Goal: Task Accomplishment & Management: Complete application form

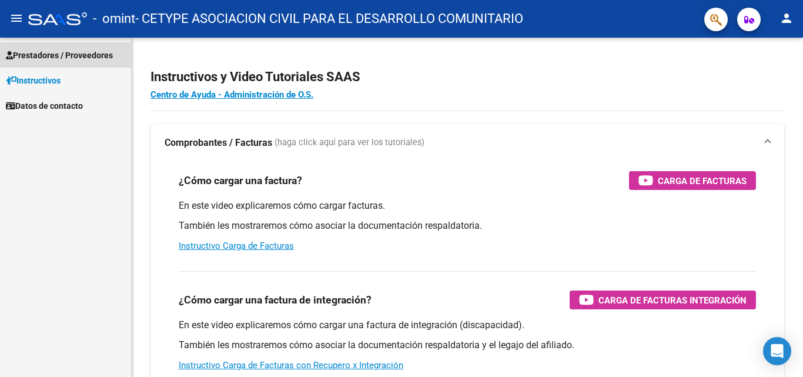
click at [84, 55] on span "Prestadores / Proveedores" at bounding box center [59, 55] width 107 height 13
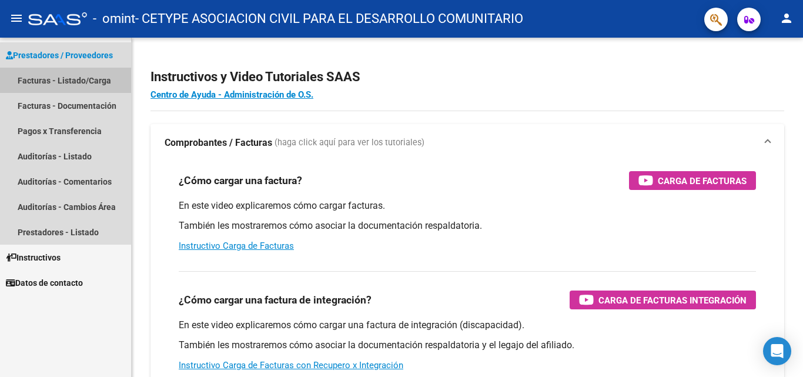
click at [59, 78] on link "Facturas - Listado/Carga" at bounding box center [65, 80] width 131 height 25
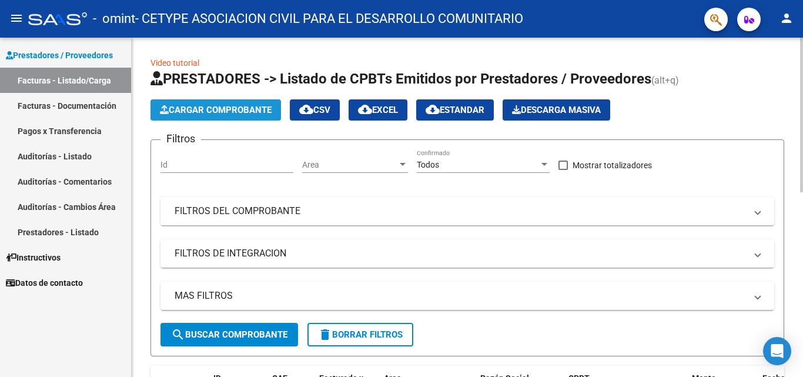
click at [190, 112] on span "Cargar Comprobante" at bounding box center [216, 110] width 112 height 11
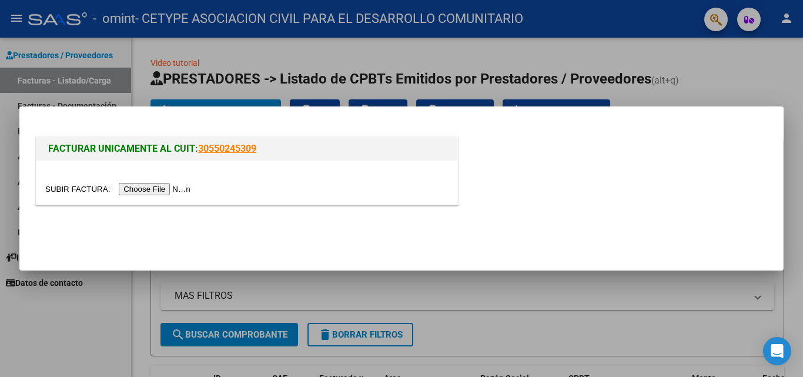
click at [137, 186] on input "file" at bounding box center [119, 189] width 149 height 12
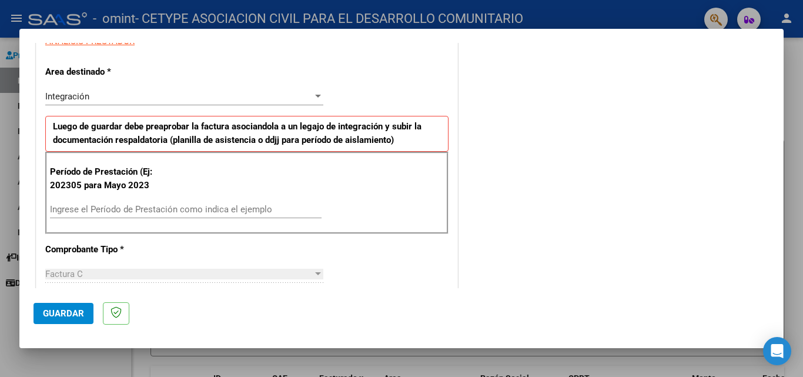
scroll to position [235, 0]
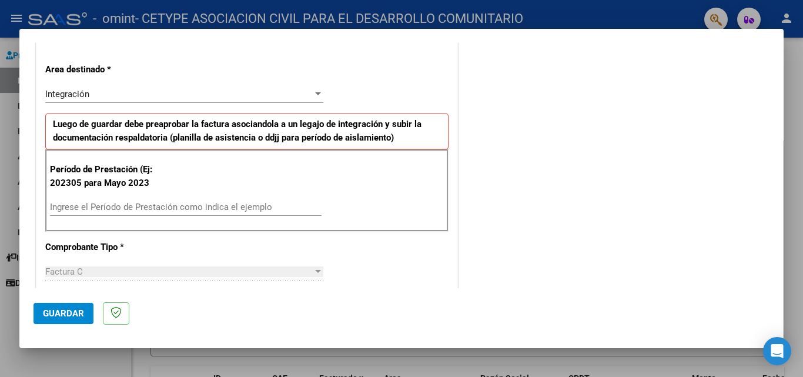
click at [143, 209] on input "Ingrese el Período de Prestación como indica el ejemplo" at bounding box center [185, 207] width 271 height 11
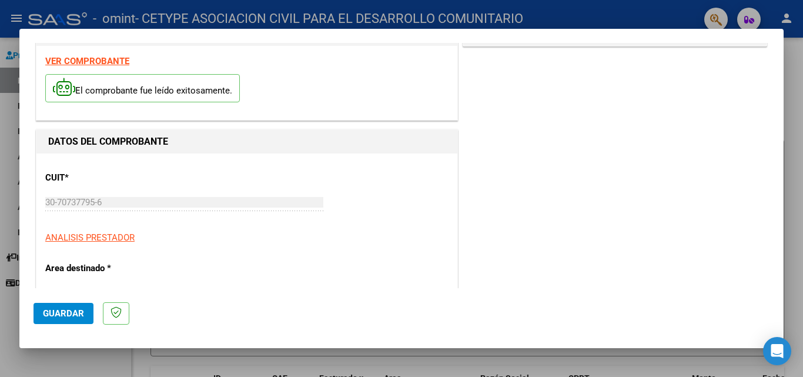
scroll to position [0, 0]
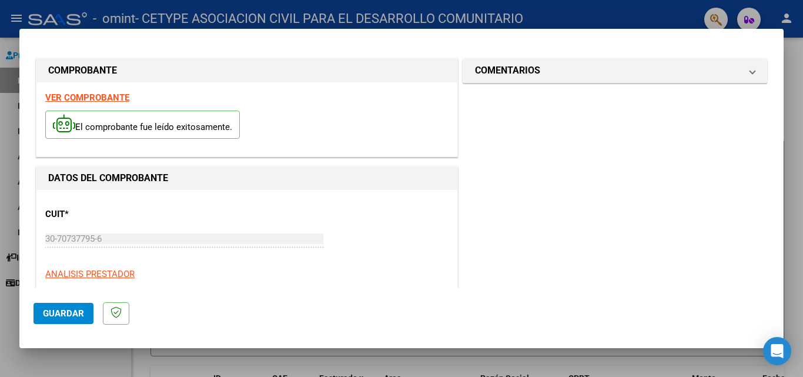
type input "202507"
click at [48, 316] on span "Guardar" at bounding box center [63, 313] width 41 height 11
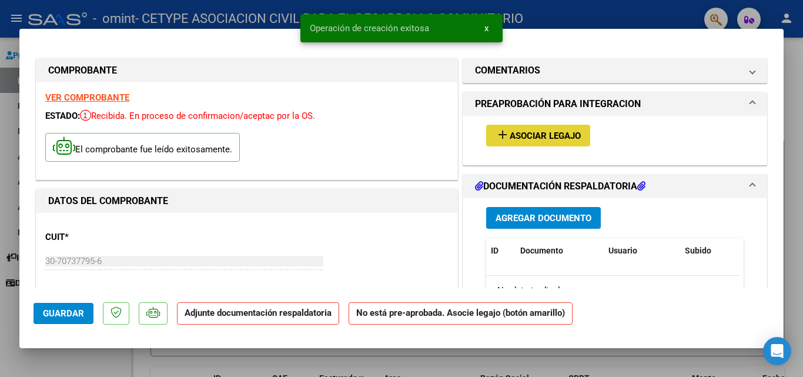
click at [525, 136] on span "Asociar Legajo" at bounding box center [544, 135] width 71 height 11
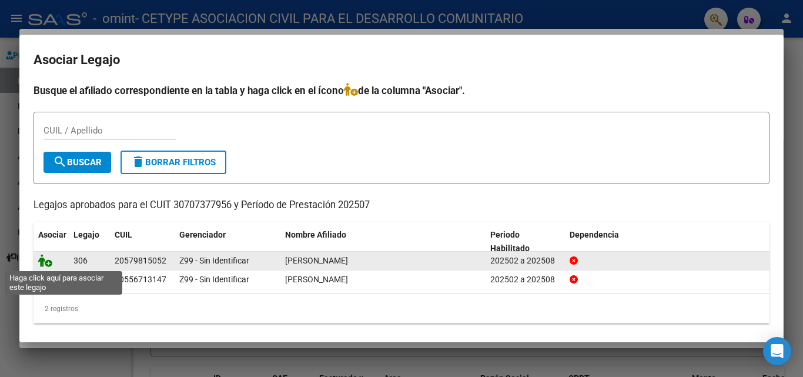
click at [46, 261] on icon at bounding box center [45, 260] width 14 height 13
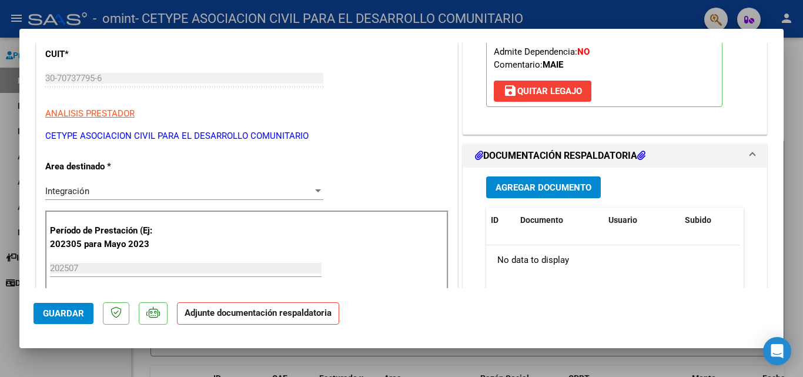
scroll to position [235, 0]
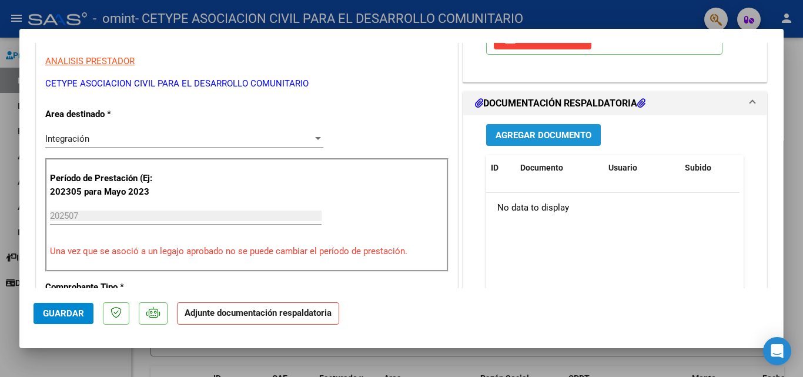
click at [512, 140] on span "Agregar Documento" at bounding box center [543, 135] width 96 height 11
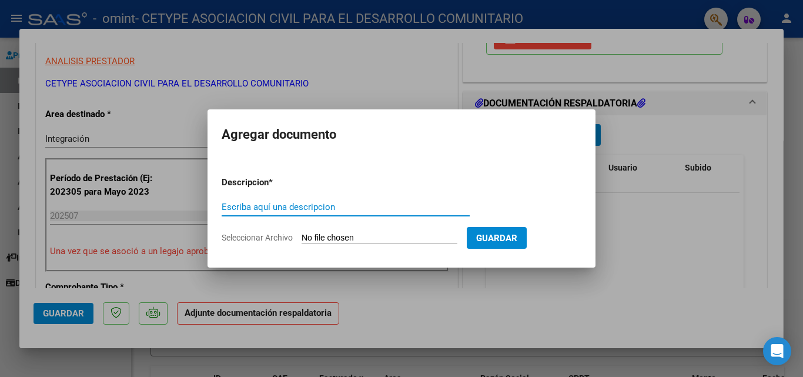
click at [332, 233] on input "Seleccionar Archivo" at bounding box center [379, 238] width 156 height 11
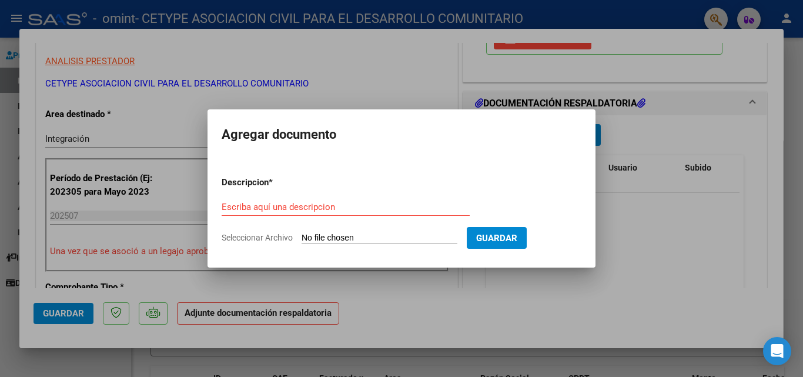
type input "C:\fakepath\planilla asistencia [PERSON_NAME]-int esc-[DATE].pdf"
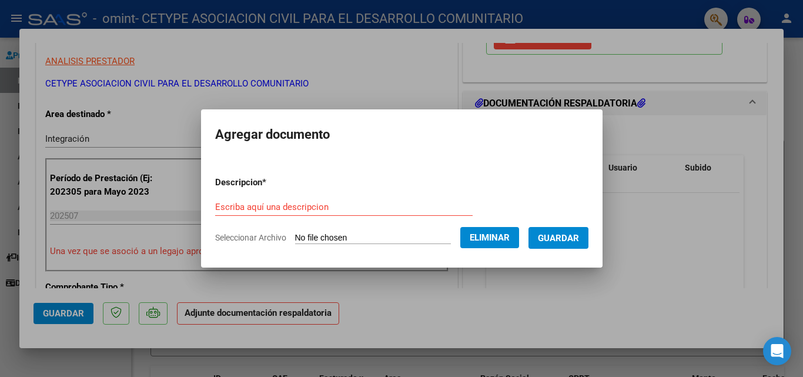
click at [274, 204] on input "Escriba aquí una descripcion" at bounding box center [343, 207] width 257 height 11
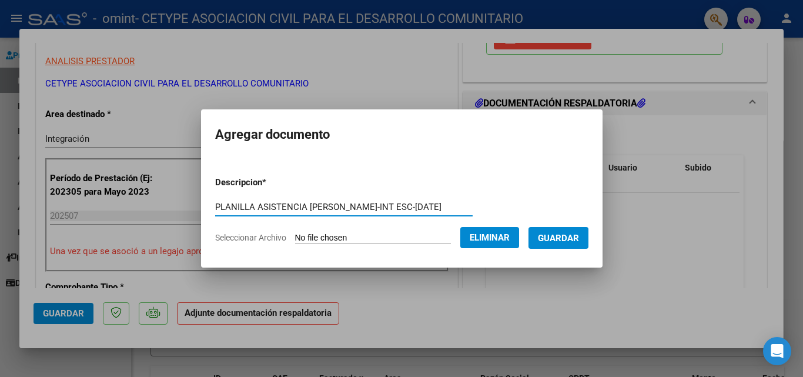
type input "PLANILLA ASISTENCIA [PERSON_NAME]-INT ESC-[DATE]"
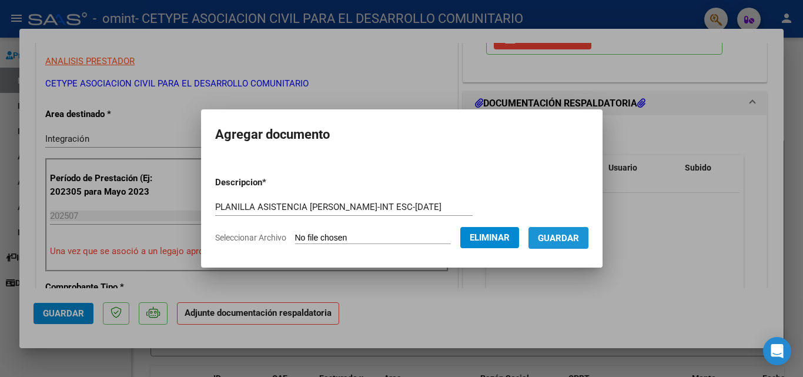
click at [565, 239] on span "Guardar" at bounding box center [558, 238] width 41 height 11
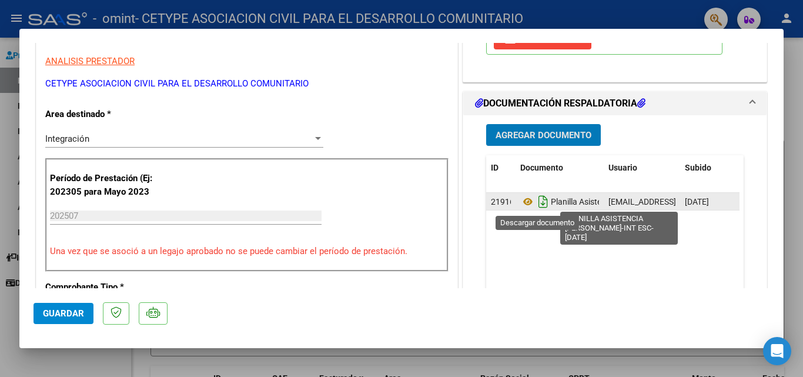
click at [539, 205] on icon "Descargar documento" at bounding box center [542, 201] width 15 height 19
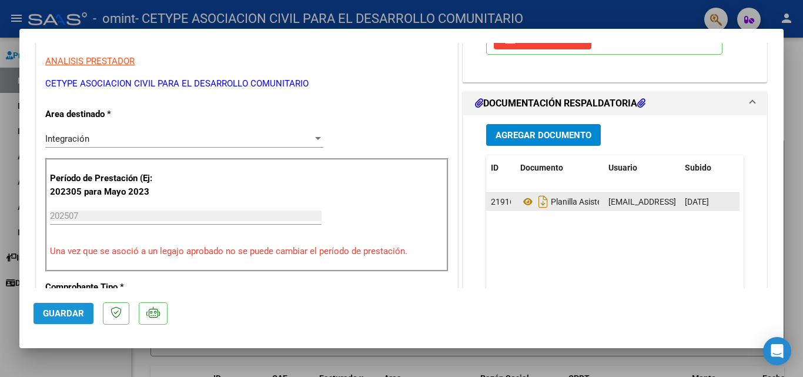
click at [59, 309] on span "Guardar" at bounding box center [63, 313] width 41 height 11
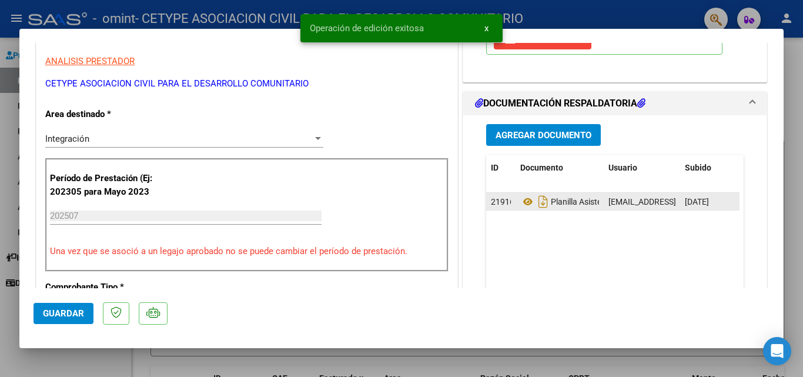
click at [576, 18] on div at bounding box center [401, 188] width 803 height 377
type input "$ 0,00"
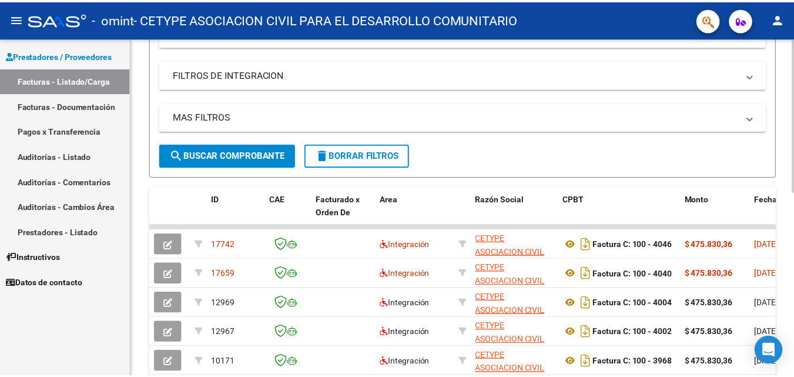
scroll to position [0, 0]
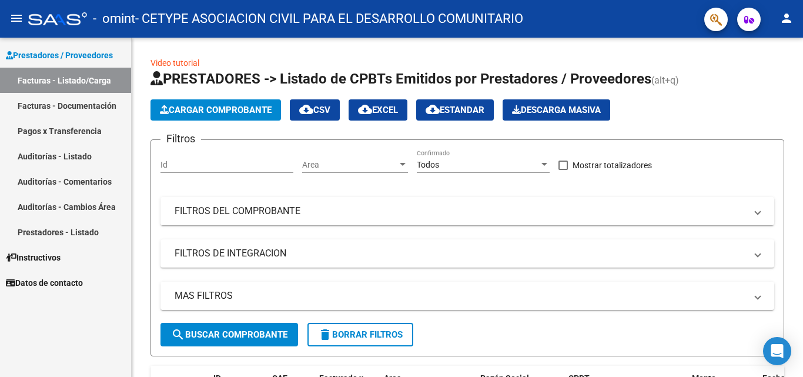
click at [786, 18] on mat-icon "person" at bounding box center [786, 18] width 14 height 14
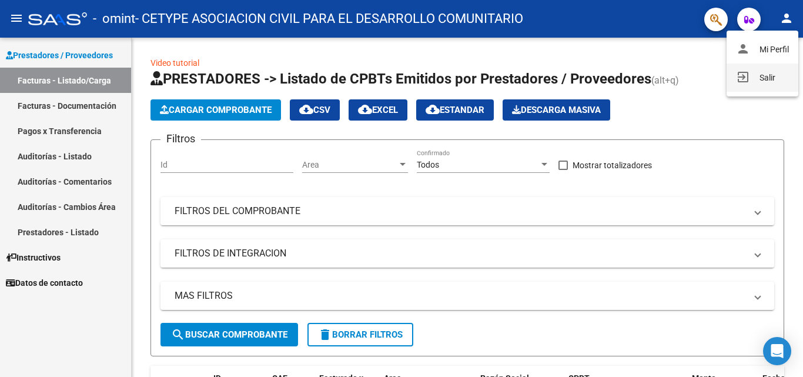
click at [747, 75] on button "exit_to_app Salir" at bounding box center [762, 77] width 72 height 28
